Goal: Information Seeking & Learning: Learn about a topic

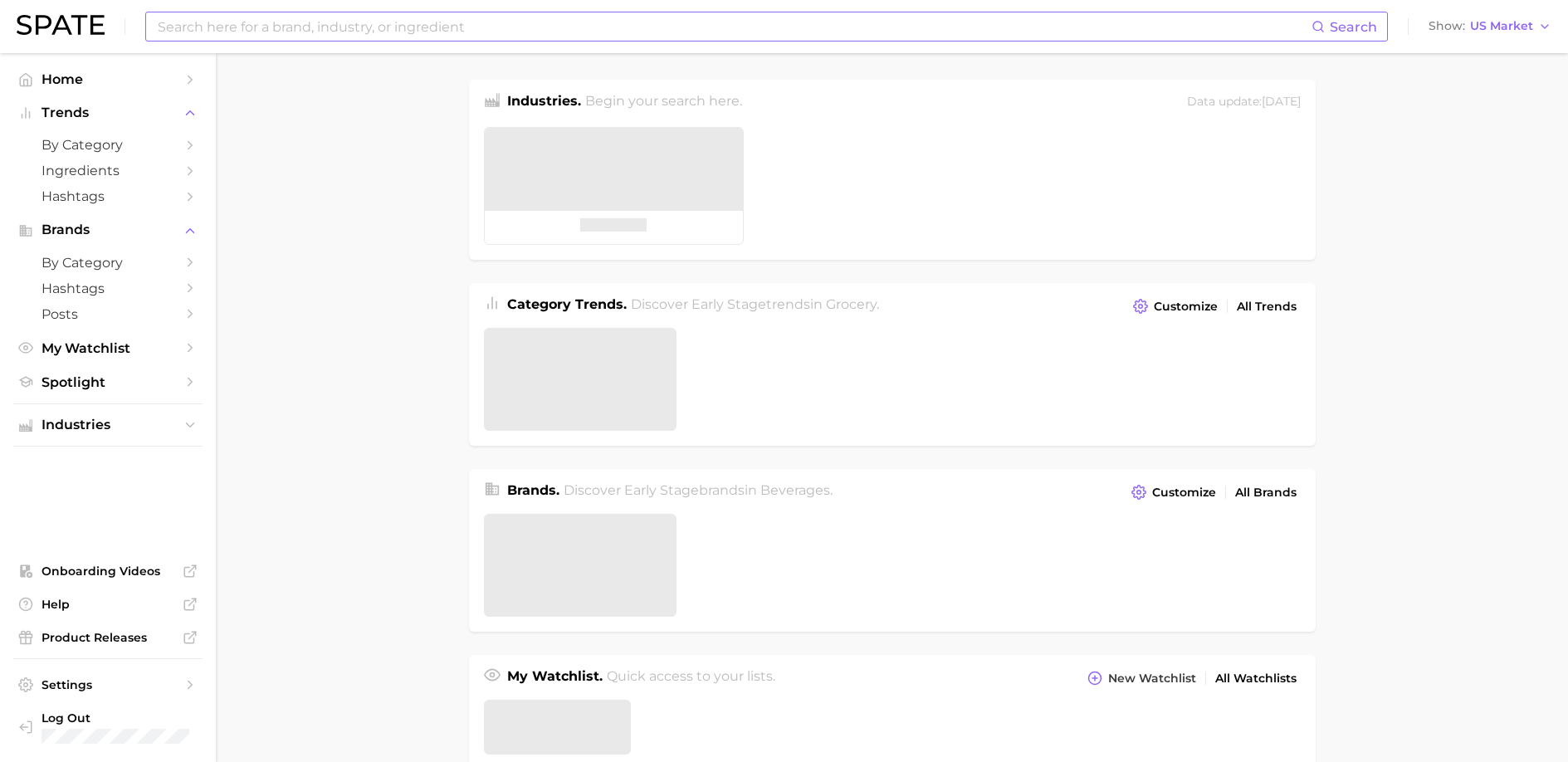
click at [365, 29] on input at bounding box center [734, 26] width 1156 height 28
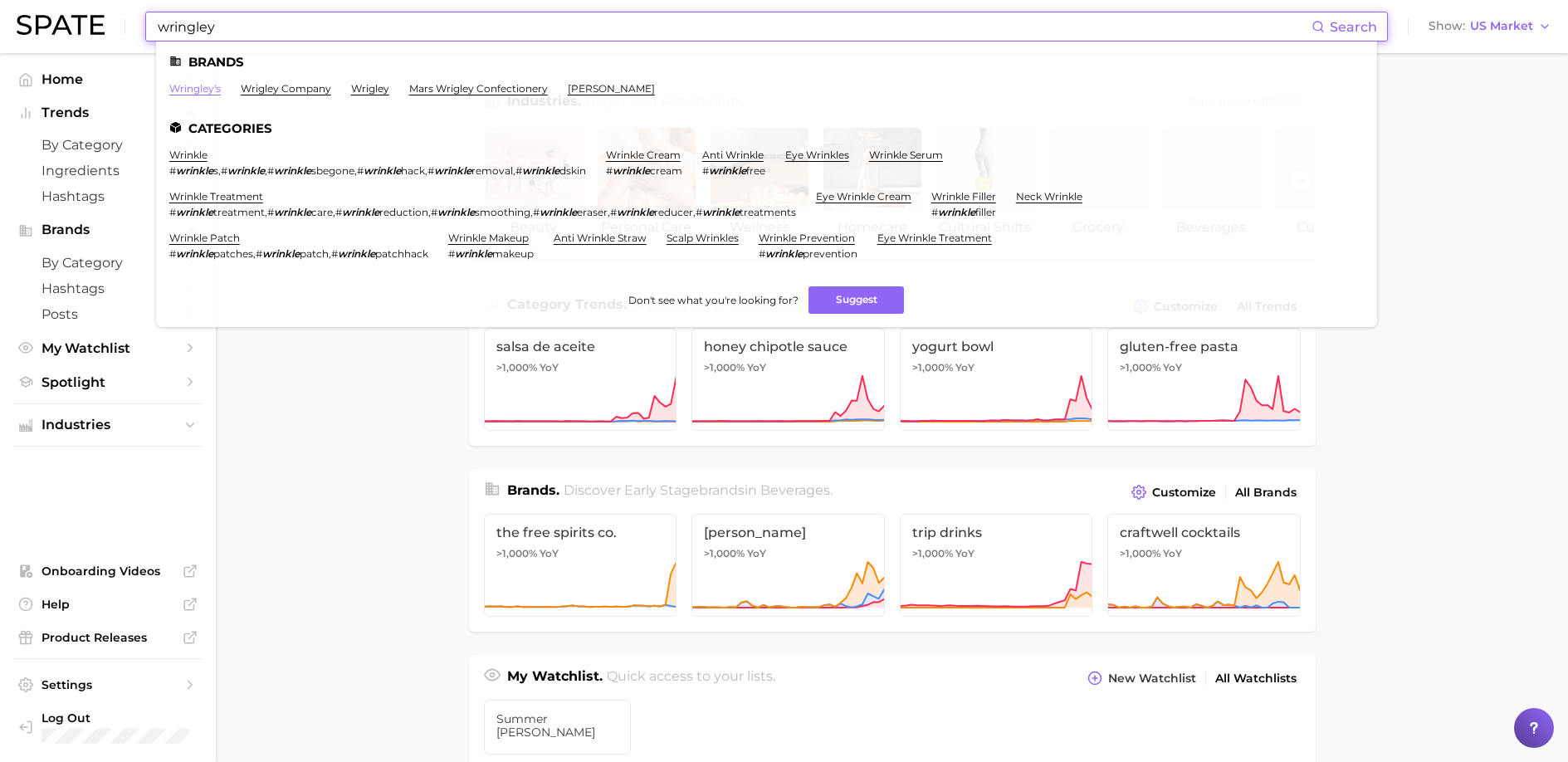
type input "wringley"
click at [198, 88] on link "wringley's" at bounding box center [195, 88] width 52 height 12
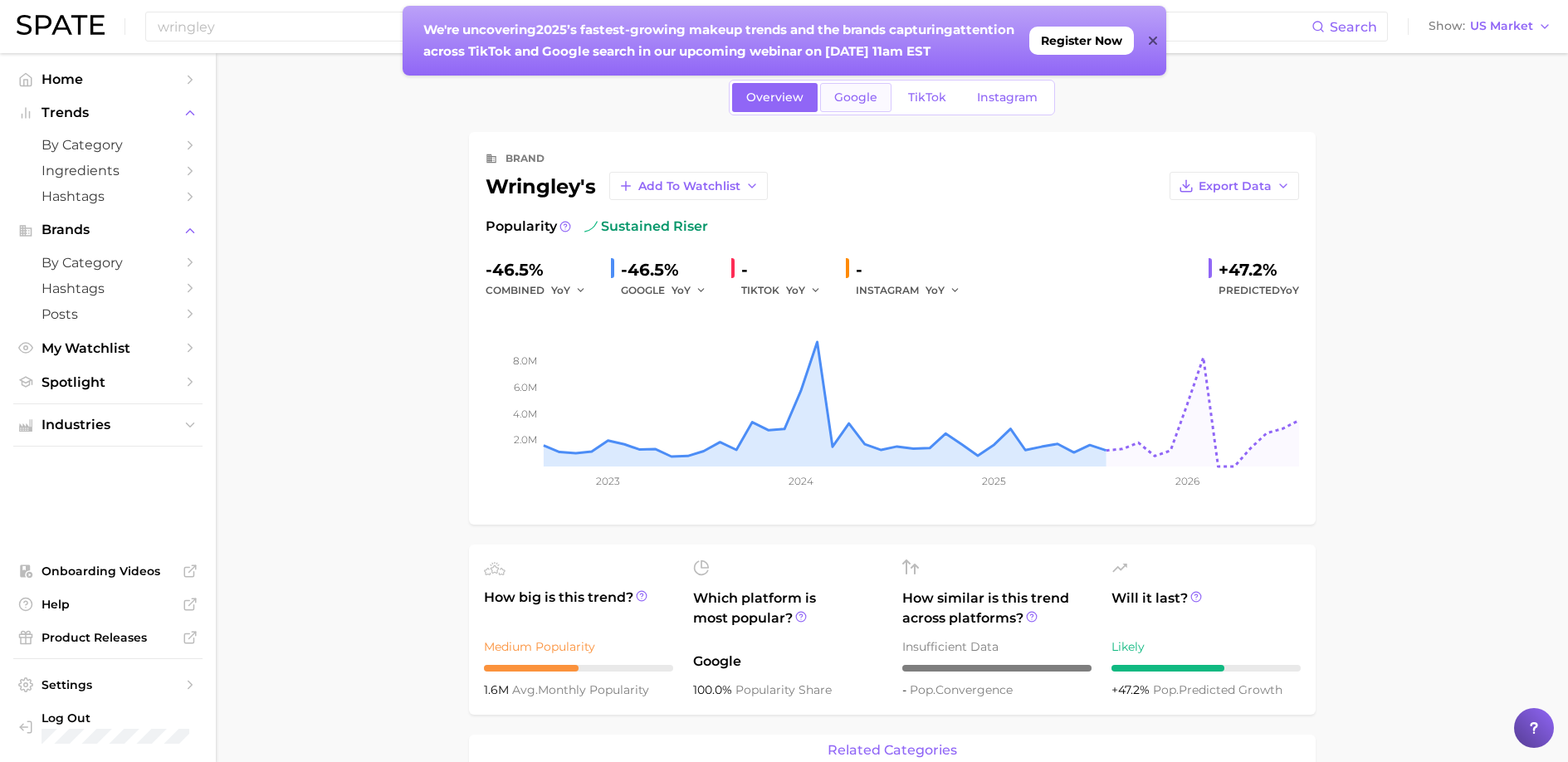
click at [849, 87] on link "Google" at bounding box center [856, 97] width 72 height 29
